Goal: Information Seeking & Learning: Learn about a topic

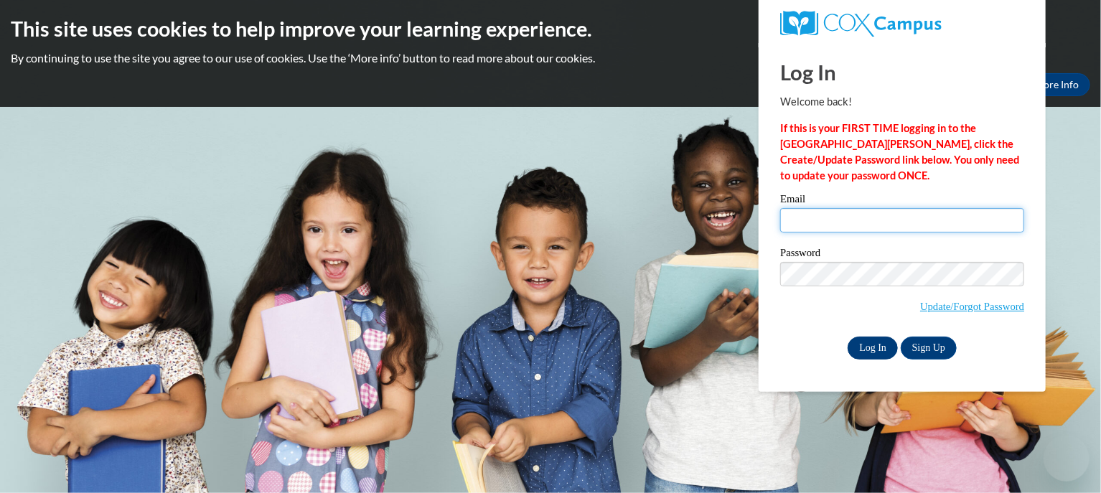
type input "bsanchez@kusd.edu"
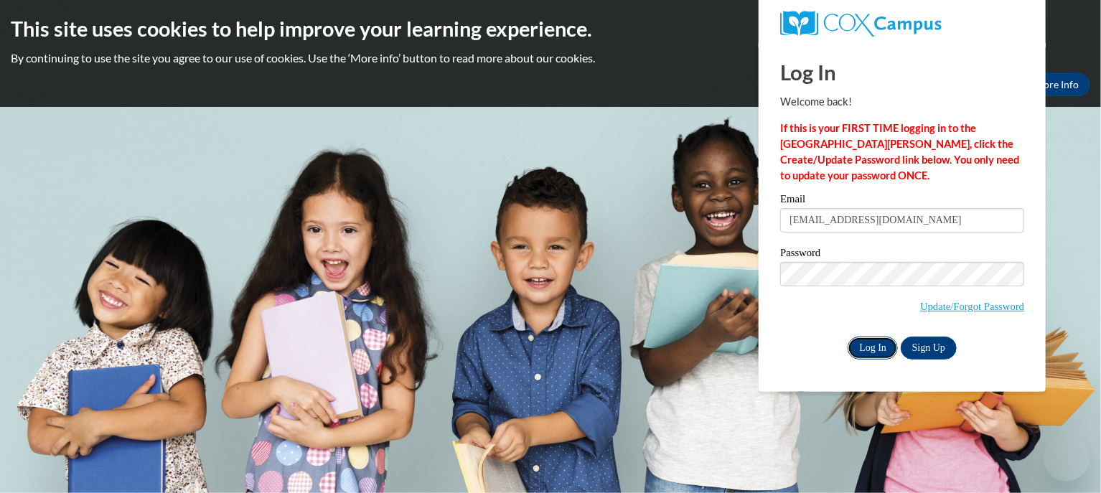
click at [871, 350] on input "Log In" at bounding box center [873, 348] width 50 height 23
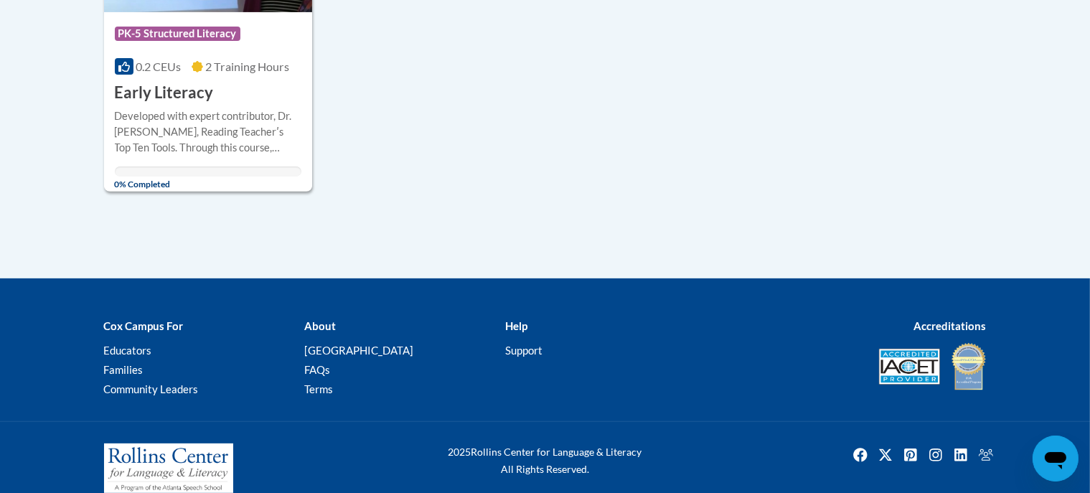
scroll to position [72, 0]
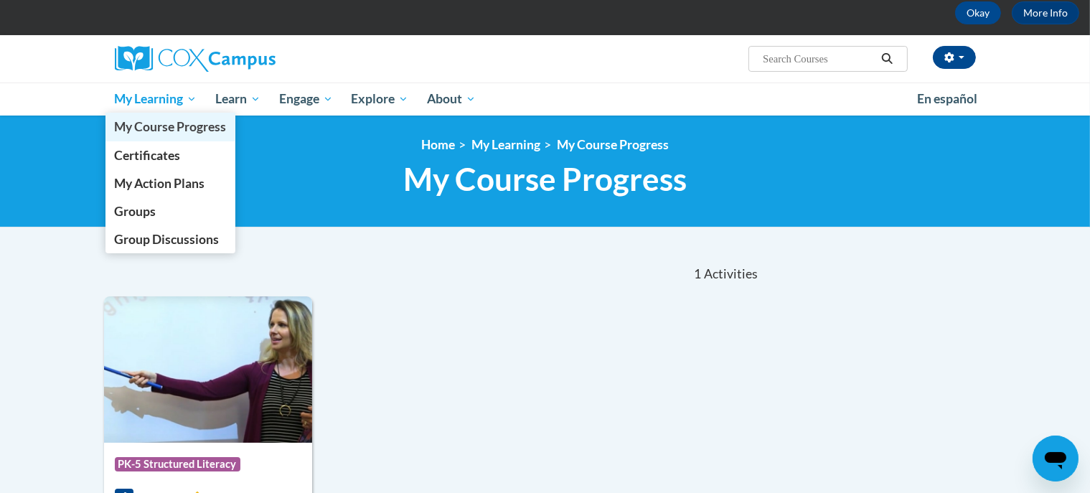
click at [171, 126] on span "My Course Progress" at bounding box center [170, 126] width 112 height 15
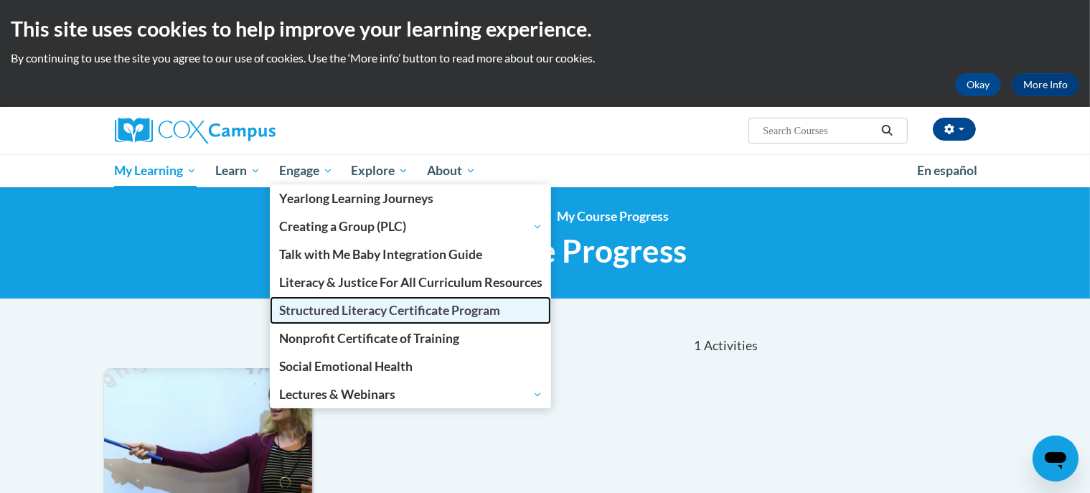
click at [330, 309] on span "Structured Literacy Certificate Program" at bounding box center [389, 310] width 221 height 15
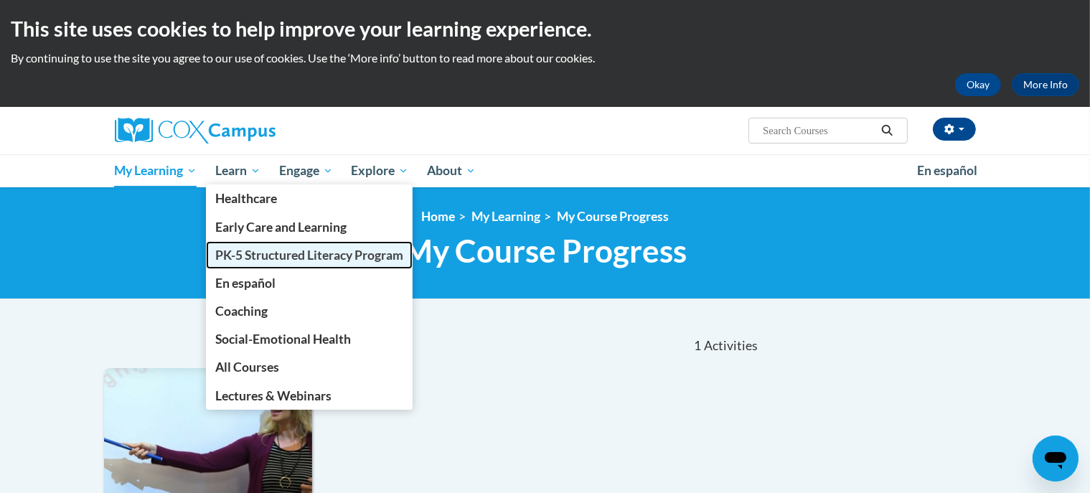
click at [290, 256] on span "PK-5 Structured Literacy Program" at bounding box center [309, 255] width 188 height 15
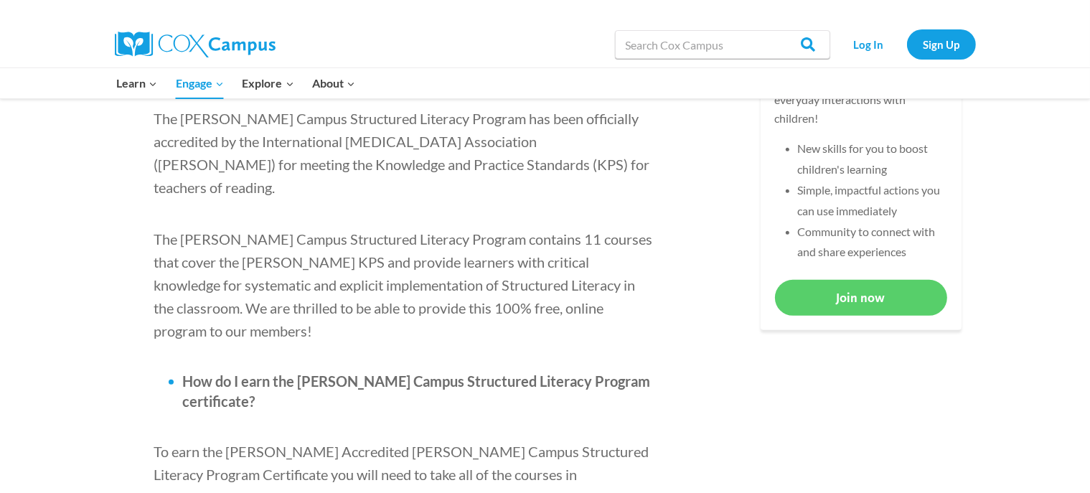
scroll to position [861, 0]
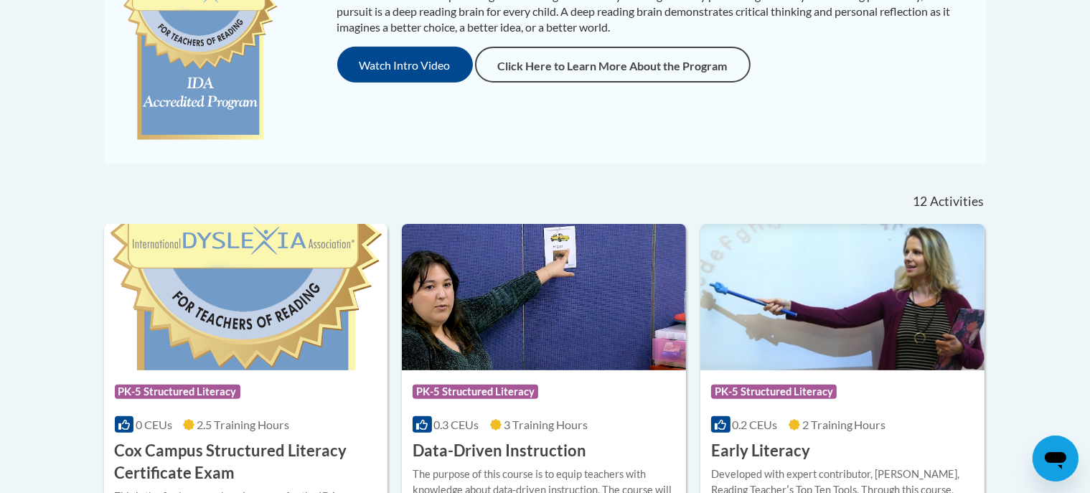
scroll to position [502, 0]
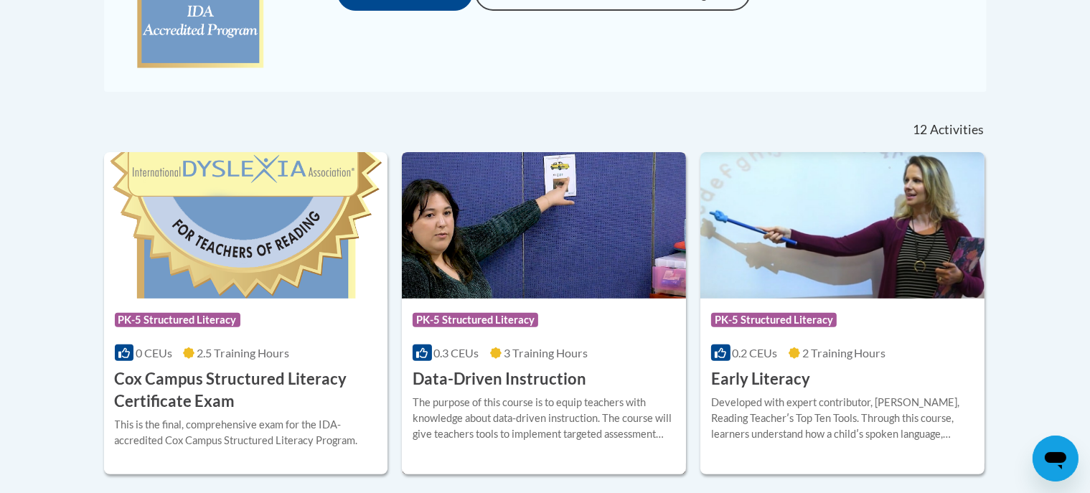
click at [488, 378] on h3 "Data-Driven Instruction" at bounding box center [500, 379] width 174 height 22
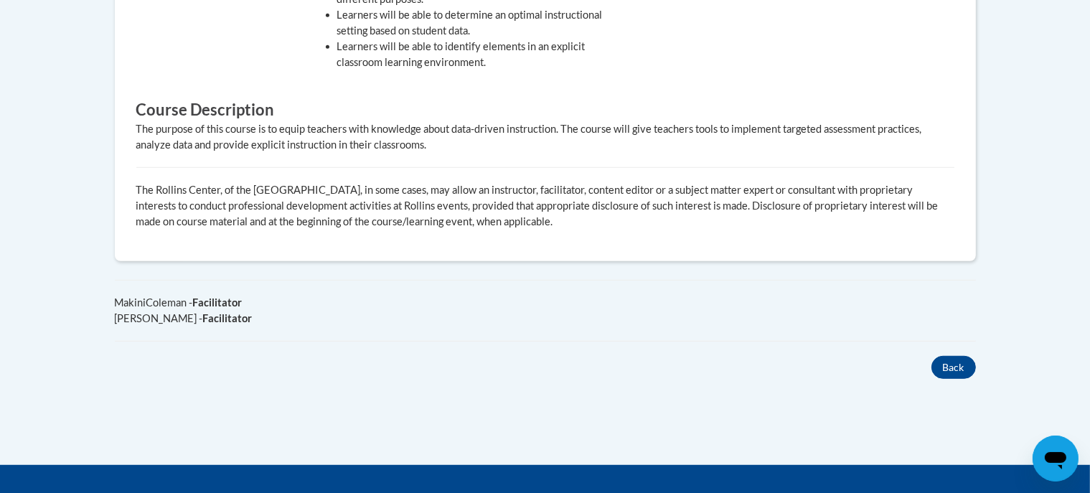
scroll to position [359, 0]
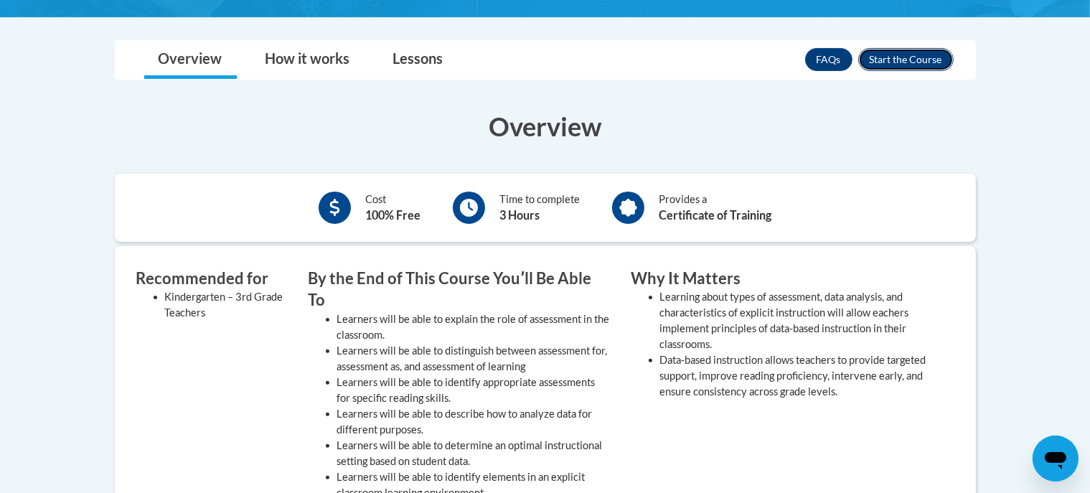
click at [930, 62] on button "Enroll" at bounding box center [905, 59] width 95 height 23
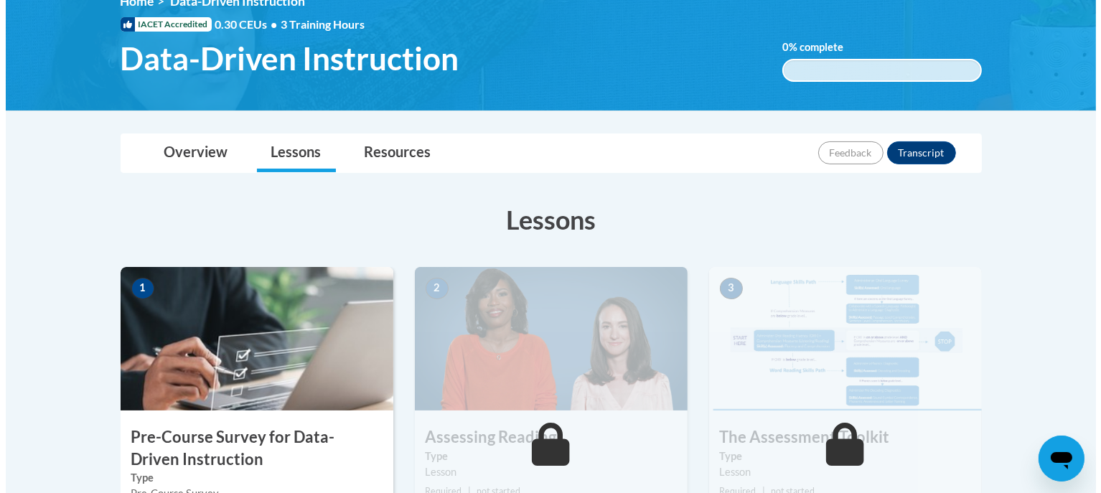
scroll to position [359, 0]
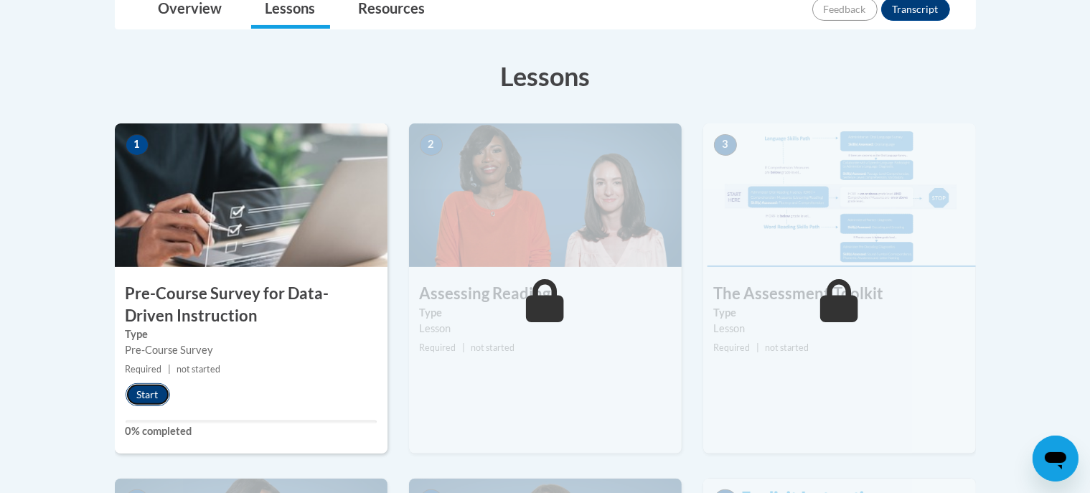
click at [141, 390] on button "Start" at bounding box center [148, 394] width 45 height 23
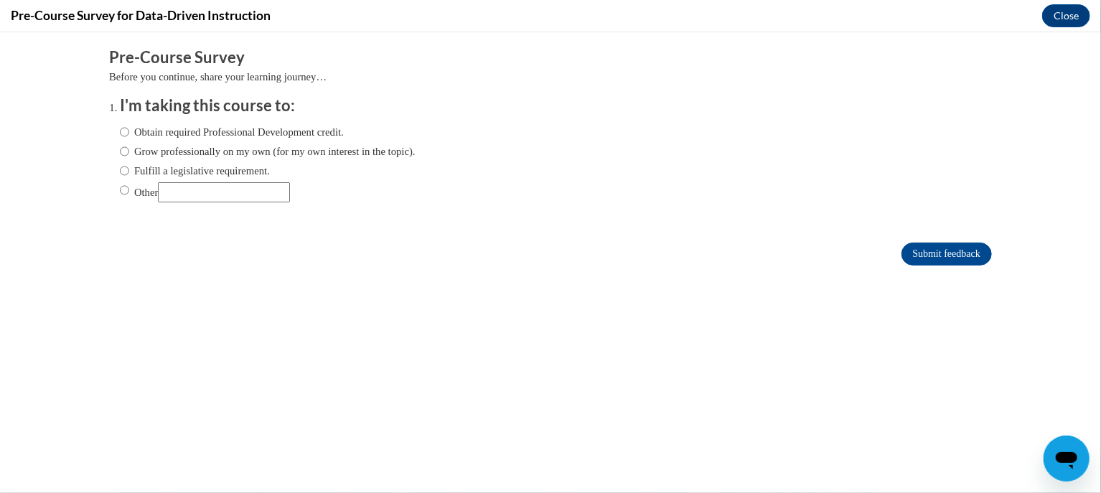
scroll to position [0, 0]
click at [120, 148] on input "Grow professionally on my own (for my own interest in the topic)." at bounding box center [124, 151] width 9 height 16
radio input "true"
click at [120, 168] on input "Fulfill a legislative requirement." at bounding box center [124, 170] width 9 height 16
radio input "true"
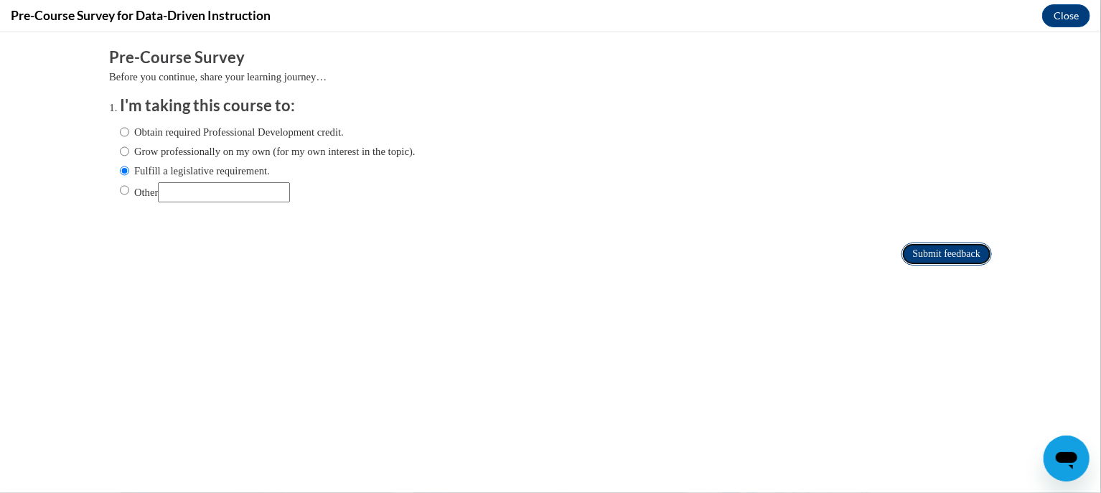
click at [930, 254] on input "Submit feedback" at bounding box center [946, 253] width 90 height 23
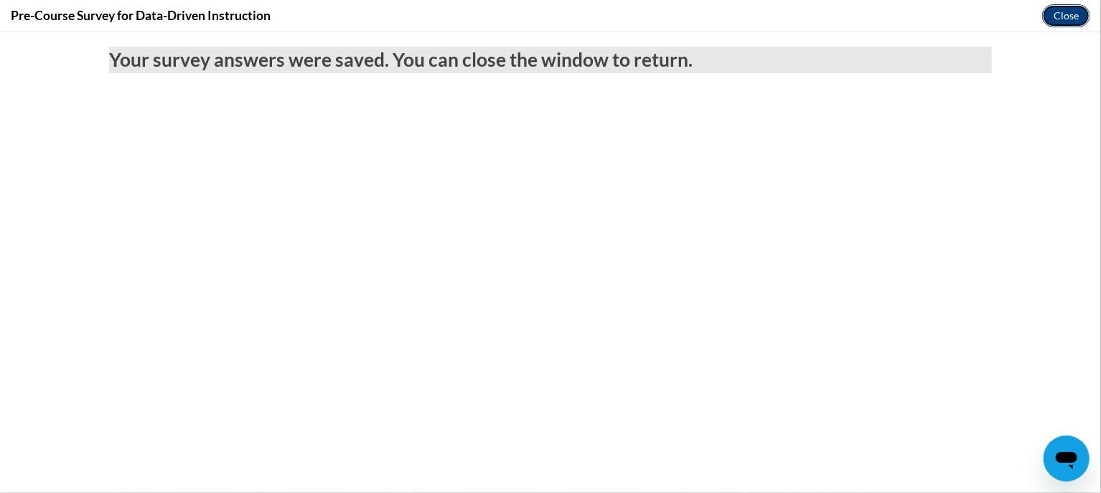
click at [1062, 27] on button "Close" at bounding box center [1066, 15] width 48 height 23
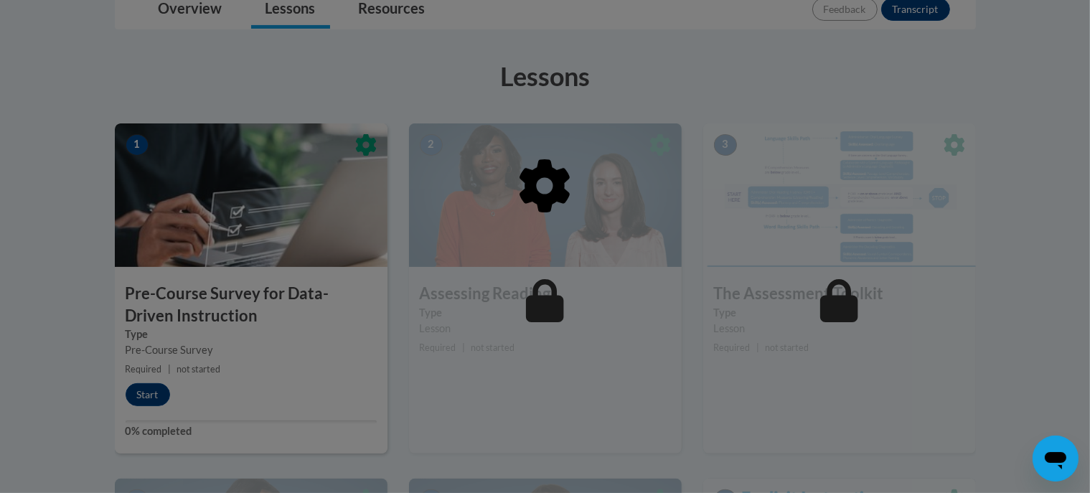
click at [147, 390] on div at bounding box center [545, 259] width 861 height 273
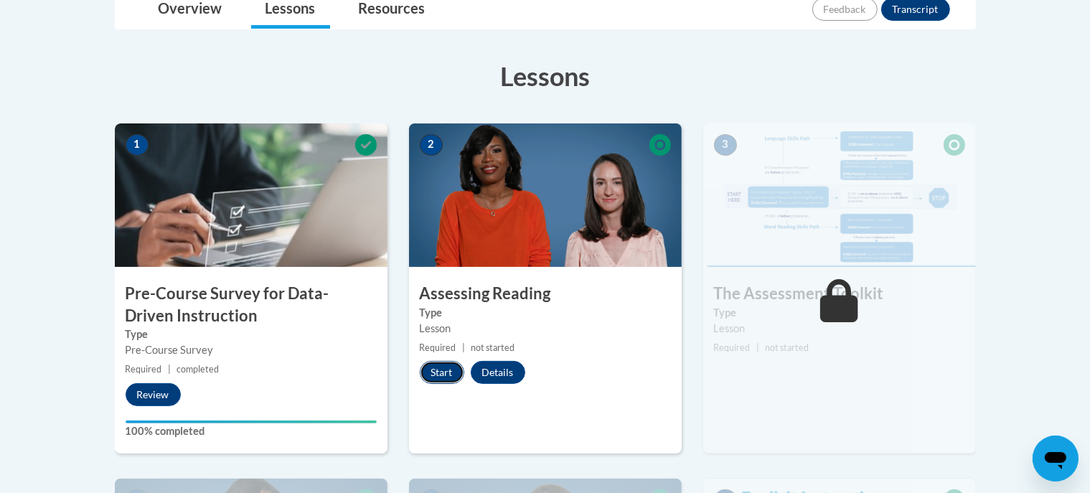
click at [451, 374] on button "Start" at bounding box center [442, 372] width 45 height 23
